Goal: Find specific page/section: Find specific page/section

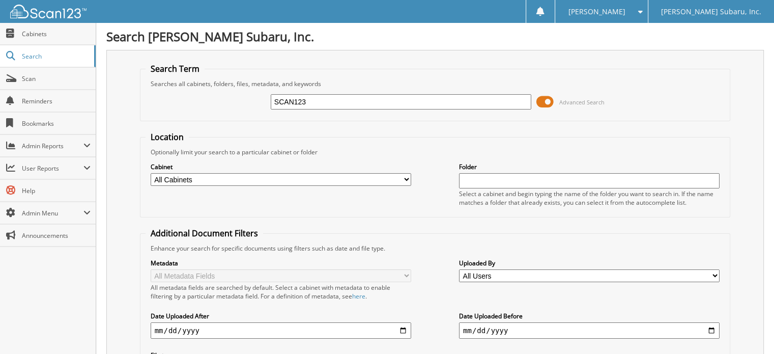
type input "SCAN123"
click at [537, 101] on span at bounding box center [544, 101] width 17 height 15
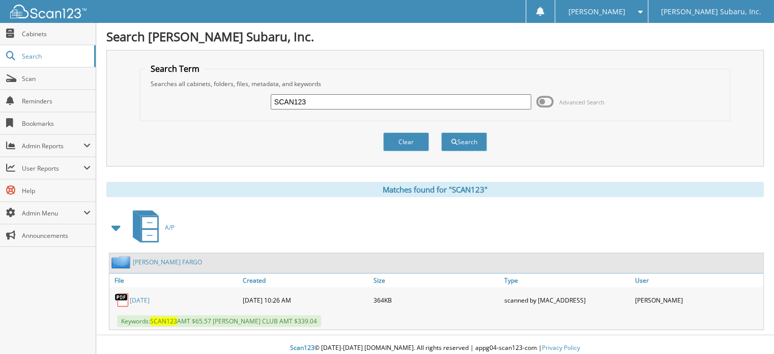
click at [139, 296] on link "JUNE 2025" at bounding box center [140, 300] width 20 height 9
click at [625, 13] on span "[PERSON_NAME]" at bounding box center [596, 12] width 57 height 6
click at [626, 33] on link "Settings" at bounding box center [601, 32] width 92 height 18
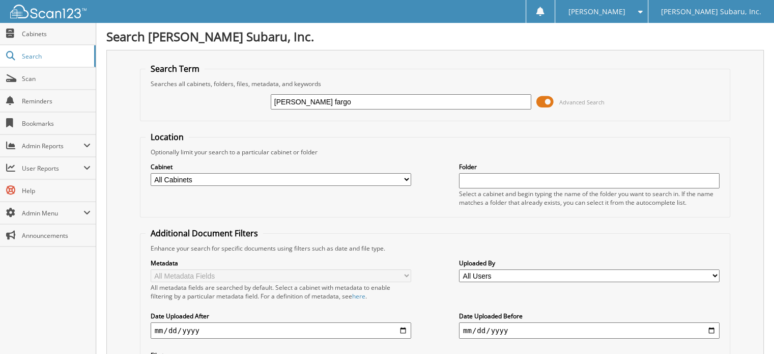
type input "[PERSON_NAME] fargo"
click at [548, 101] on span at bounding box center [544, 101] width 17 height 15
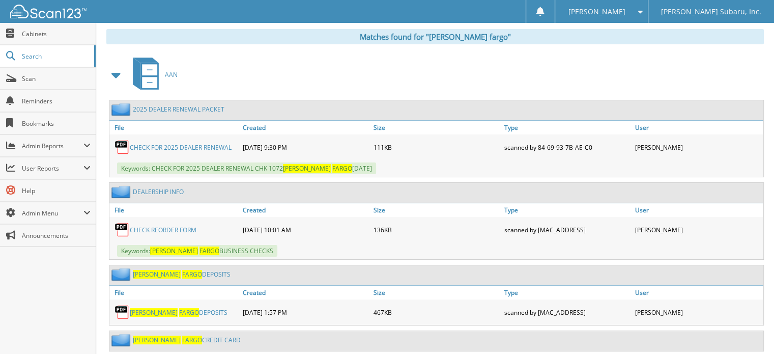
scroll to position [153, 0]
click at [110, 75] on span at bounding box center [116, 75] width 14 height 18
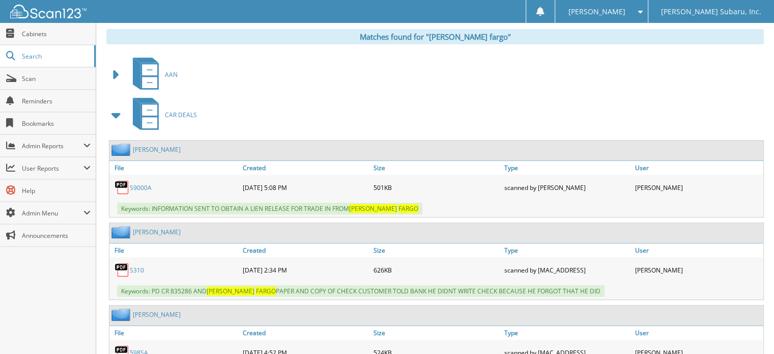
click at [111, 116] on span at bounding box center [116, 115] width 14 height 18
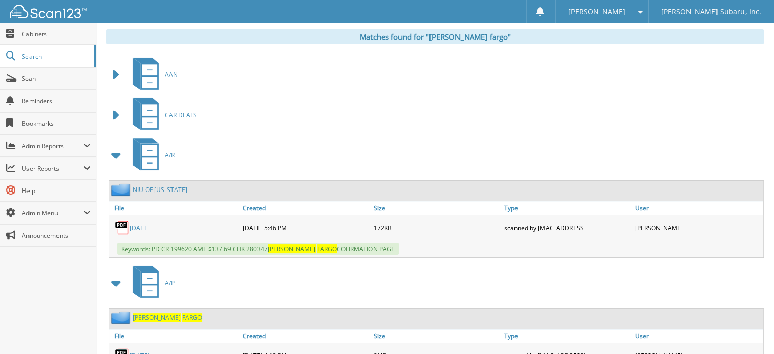
click at [118, 150] on span at bounding box center [116, 155] width 14 height 18
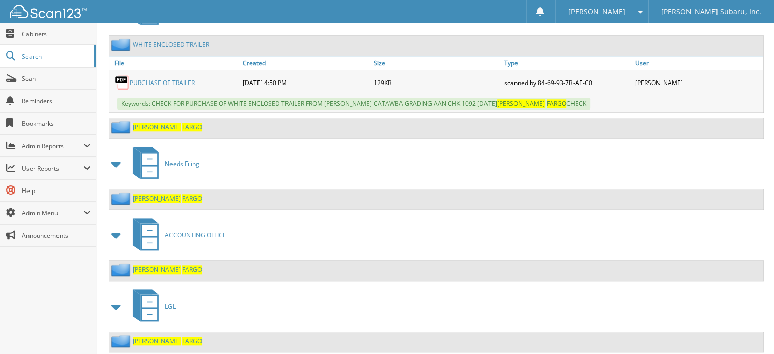
scroll to position [979, 0]
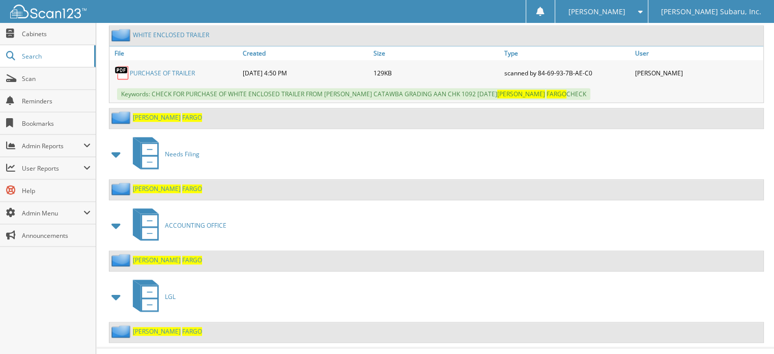
click at [182, 184] on span "FARGO" at bounding box center [192, 188] width 20 height 9
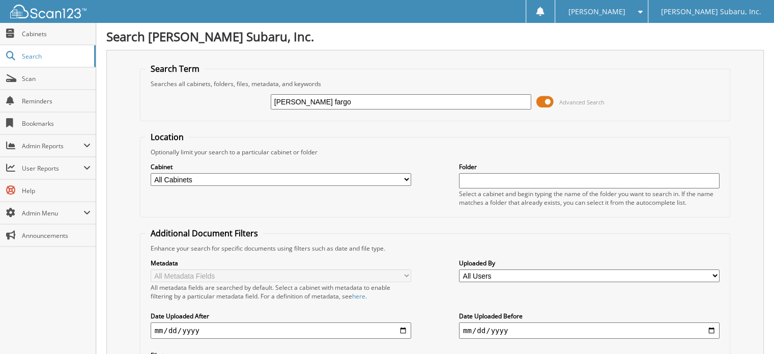
click at [540, 105] on span at bounding box center [544, 101] width 17 height 15
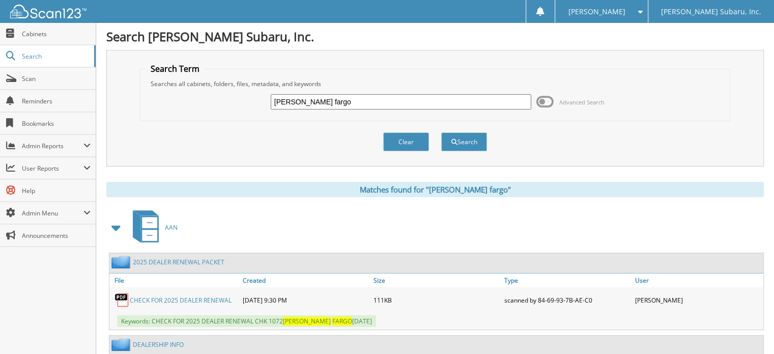
click at [117, 224] on span at bounding box center [116, 227] width 14 height 18
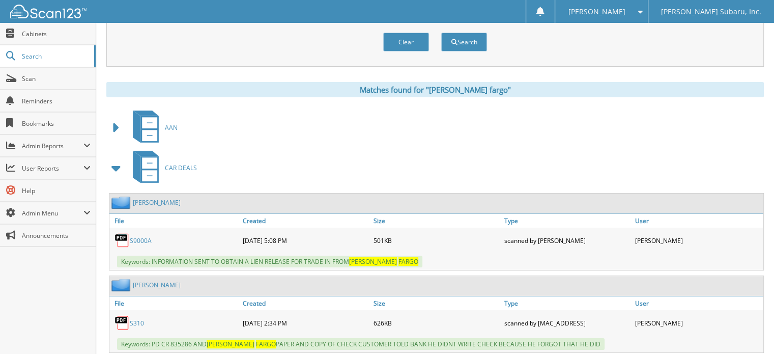
scroll to position [102, 0]
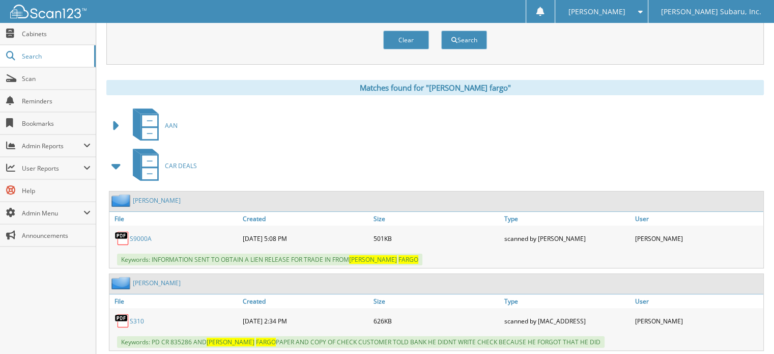
click at [116, 157] on span at bounding box center [116, 166] width 14 height 18
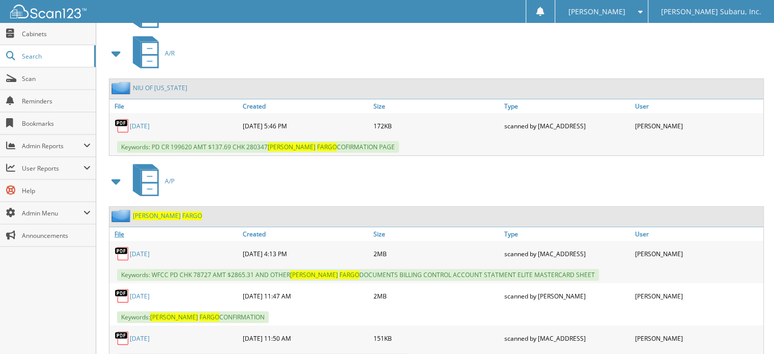
scroll to position [305, 0]
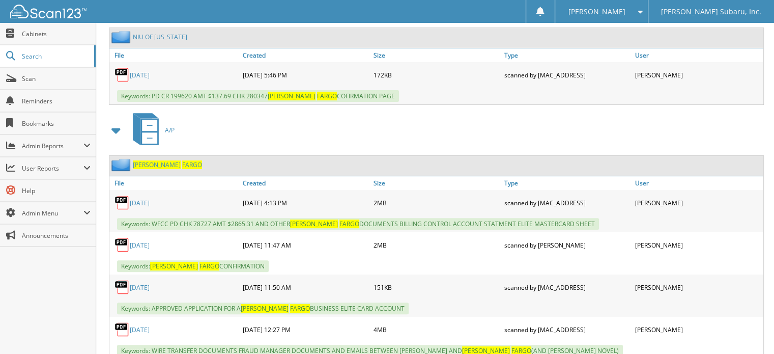
click at [116, 123] on span at bounding box center [116, 130] width 14 height 18
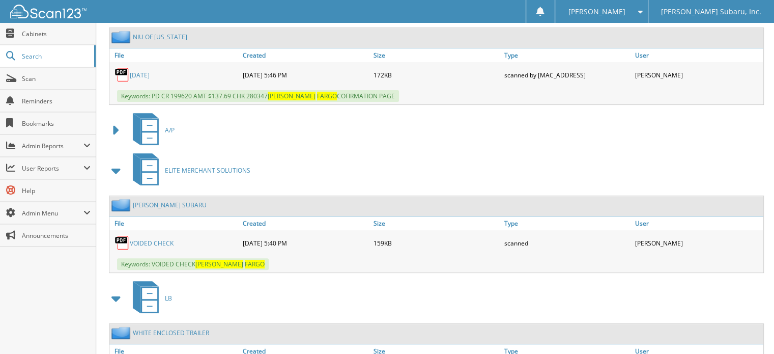
click at [119, 163] on span at bounding box center [116, 170] width 14 height 18
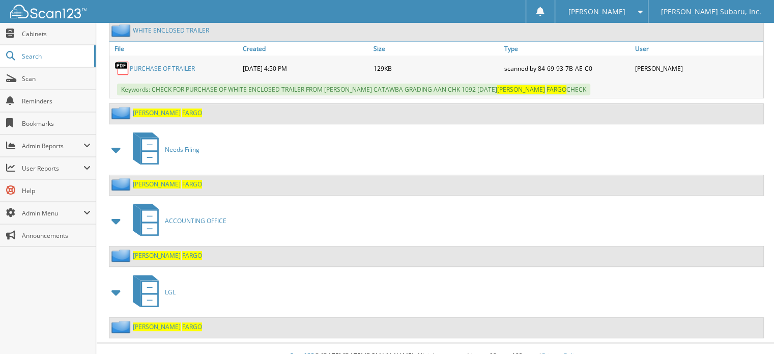
scroll to position [523, 0]
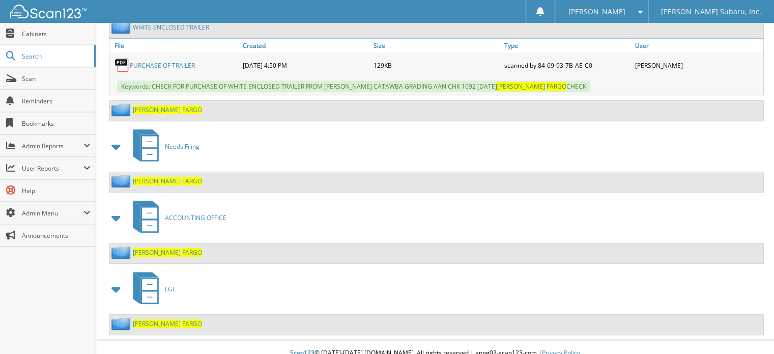
click at [182, 248] on span "FARGO" at bounding box center [192, 252] width 20 height 9
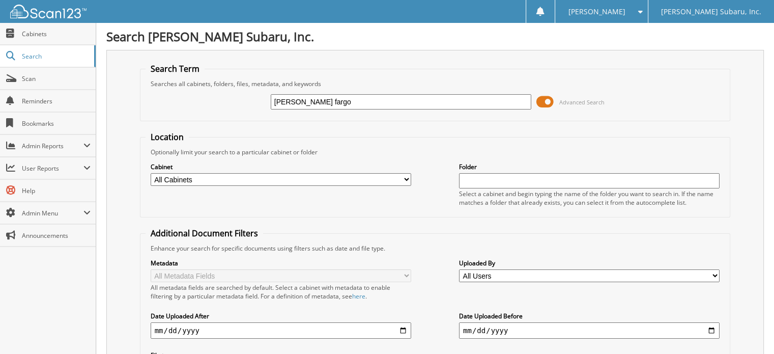
click at [540, 98] on span at bounding box center [544, 101] width 17 height 15
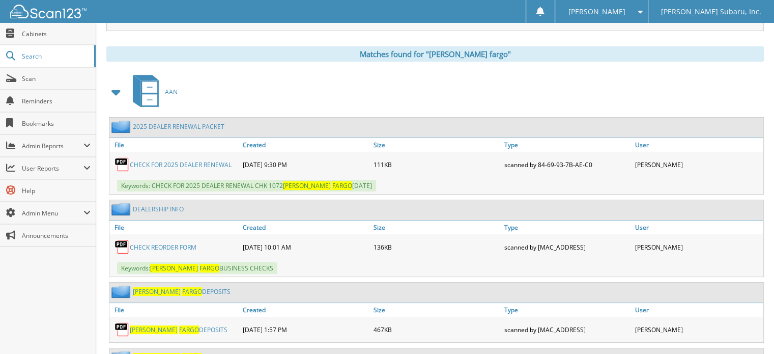
scroll to position [153, 0]
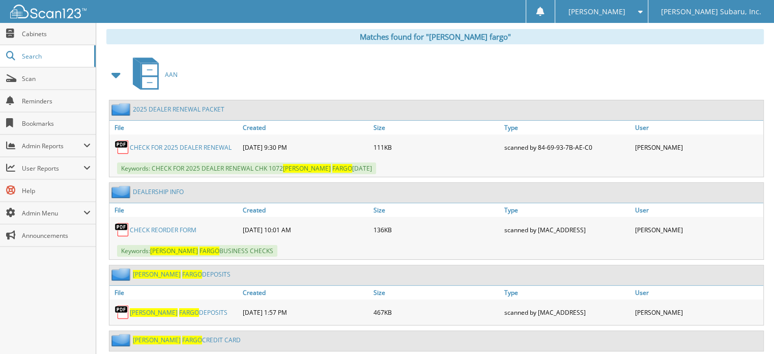
click at [115, 73] on span at bounding box center [116, 75] width 14 height 18
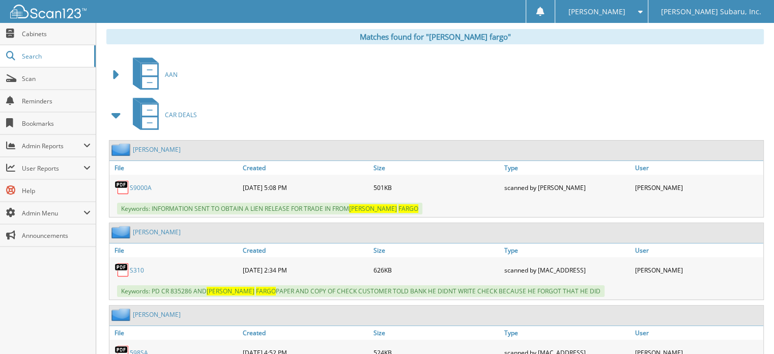
click at [118, 114] on span at bounding box center [116, 115] width 14 height 18
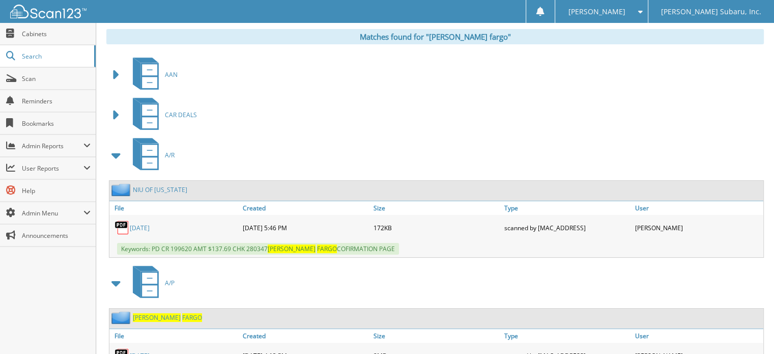
click at [113, 152] on span at bounding box center [116, 155] width 14 height 18
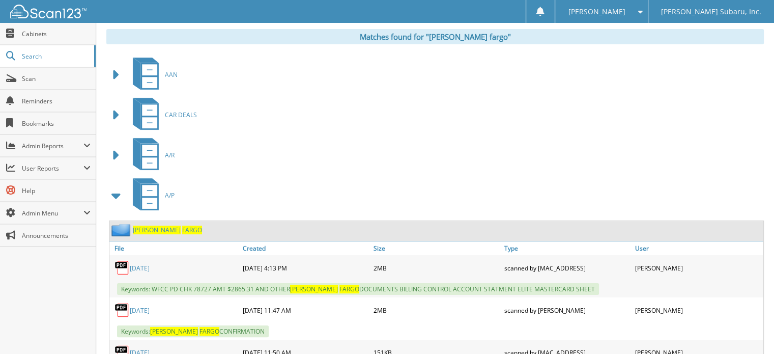
click at [117, 192] on span at bounding box center [116, 195] width 14 height 18
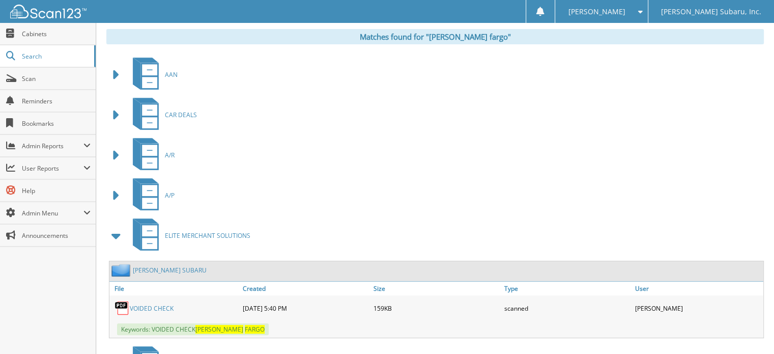
click at [121, 229] on span at bounding box center [116, 235] width 14 height 18
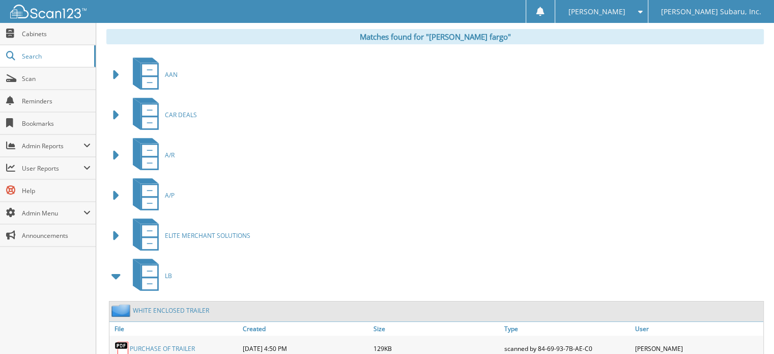
click at [121, 272] on span at bounding box center [116, 276] width 14 height 18
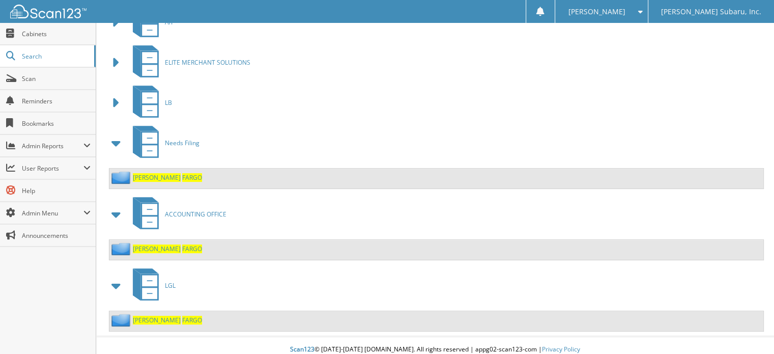
scroll to position [326, 0]
click at [182, 172] on span "FARGO" at bounding box center [192, 176] width 20 height 9
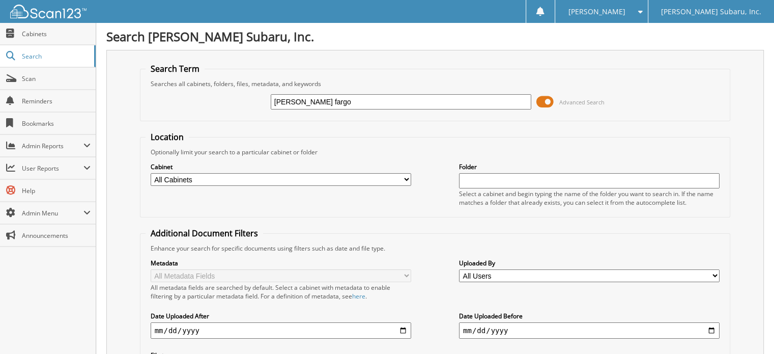
click at [543, 94] on span at bounding box center [544, 101] width 17 height 15
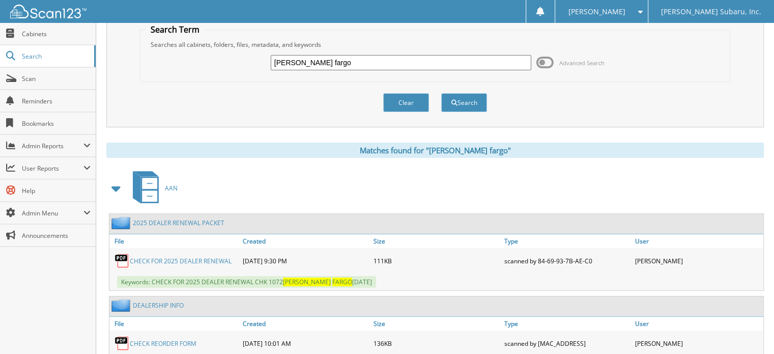
scroll to position [102, 0]
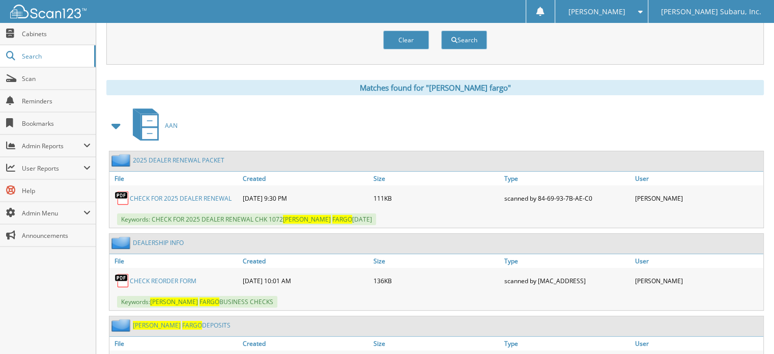
click at [112, 124] on span at bounding box center [116, 126] width 14 height 18
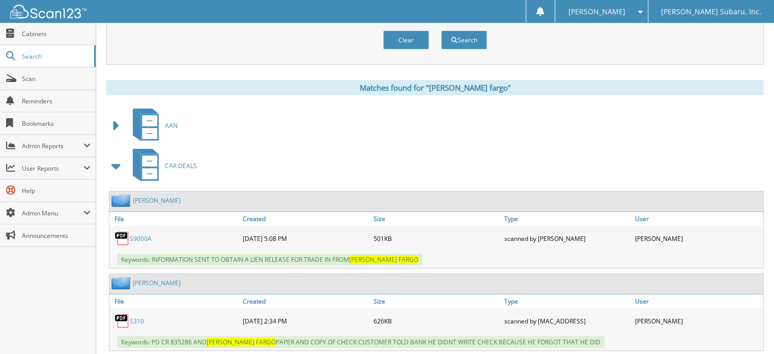
click at [112, 162] on span at bounding box center [116, 166] width 14 height 18
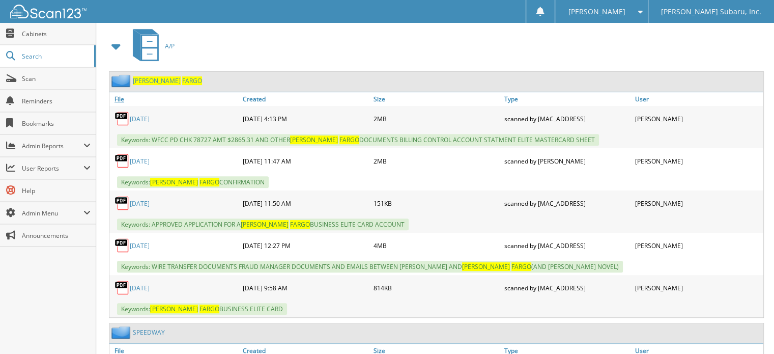
scroll to position [407, 0]
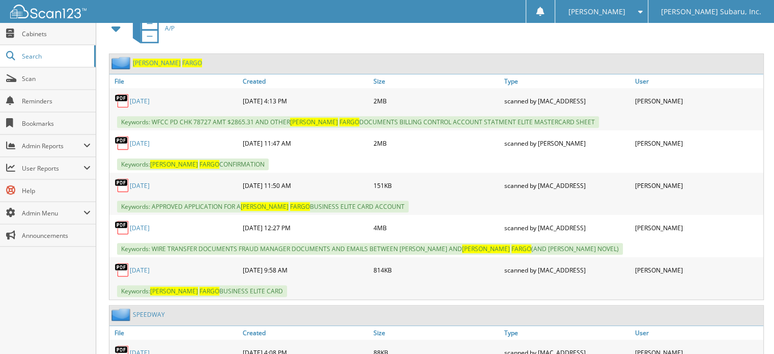
click at [182, 59] on span "FARGO" at bounding box center [192, 63] width 20 height 9
